Goal: Find specific page/section: Find specific page/section

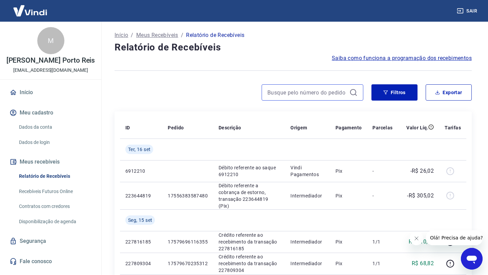
click at [307, 90] on input at bounding box center [306, 92] width 79 height 10
type input "m"
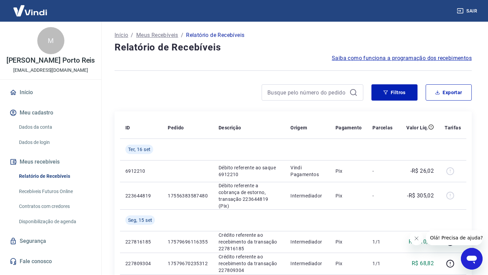
click at [52, 193] on link "Recebíveis Futuros Online" at bounding box center [54, 192] width 77 height 14
